Goal: Task Accomplishment & Management: Complete application form

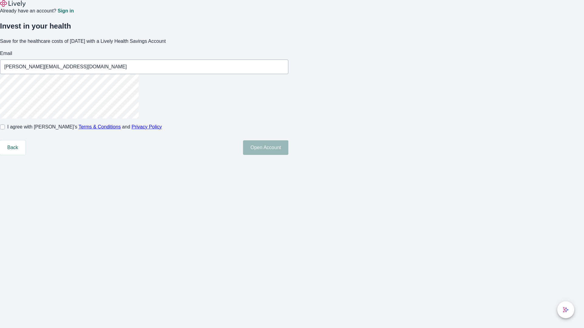
click at [5, 130] on input "I agree with Lively’s Terms & Conditions and Privacy Policy" at bounding box center [2, 127] width 5 height 5
checkbox input "true"
click at [288, 155] on button "Open Account" at bounding box center [265, 148] width 45 height 15
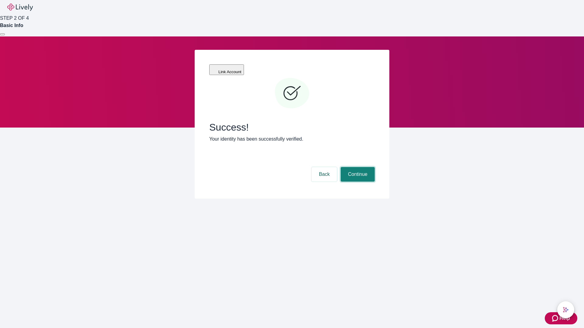
click at [357, 167] on button "Continue" at bounding box center [358, 174] width 34 height 15
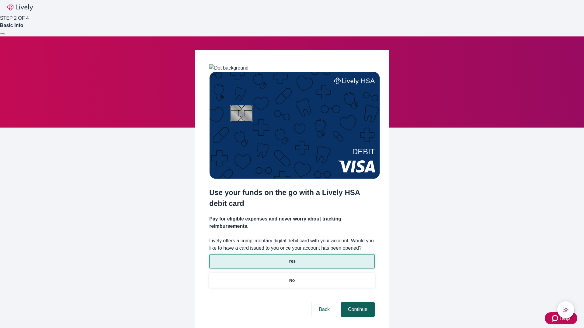
click at [292, 278] on p "No" at bounding box center [292, 281] width 6 height 6
click at [357, 303] on button "Continue" at bounding box center [358, 310] width 34 height 15
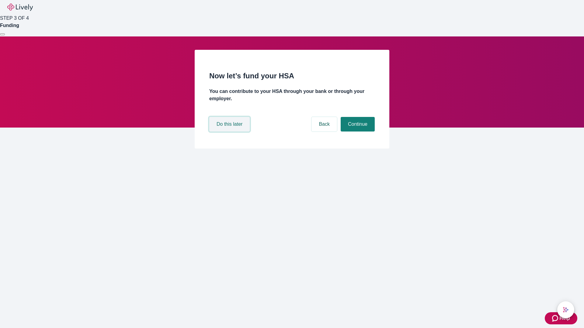
click at [230, 132] on button "Do this later" at bounding box center [229, 124] width 40 height 15
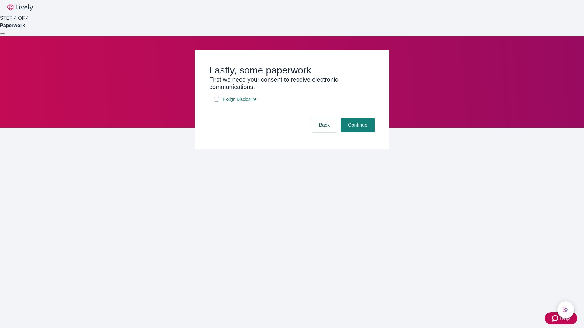
click at [217, 102] on input "E-Sign Disclosure" at bounding box center [216, 99] width 5 height 5
checkbox input "true"
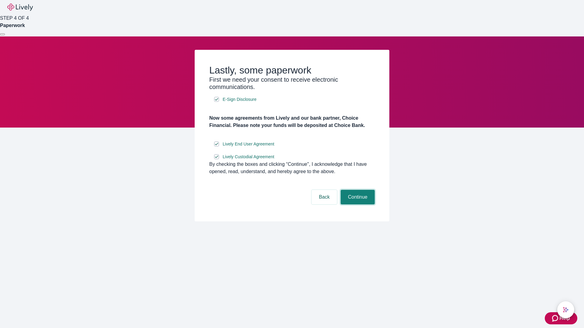
click at [357, 205] on button "Continue" at bounding box center [358, 197] width 34 height 15
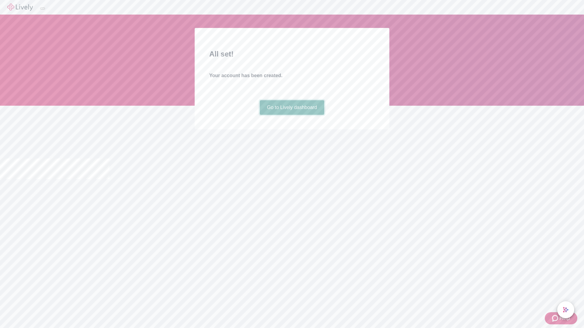
click at [292, 115] on link "Go to Lively dashboard" at bounding box center [292, 107] width 65 height 15
